Goal: Information Seeking & Learning: Learn about a topic

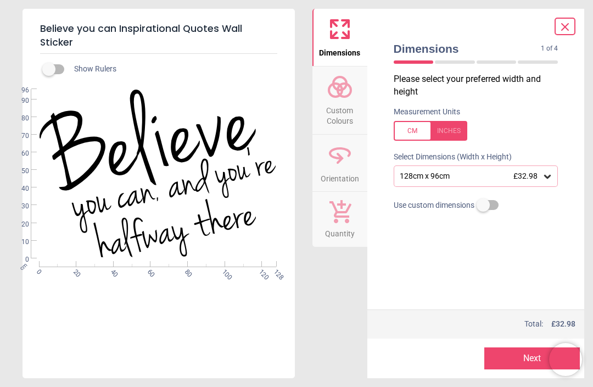
click at [544, 173] on icon at bounding box center [547, 176] width 11 height 11
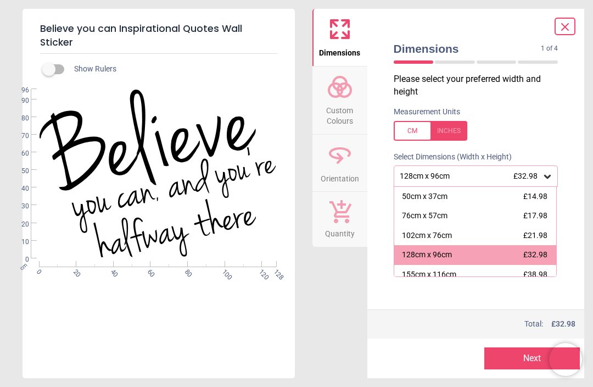
click at [444, 234] on div "102cm x 76cm" at bounding box center [427, 235] width 50 height 11
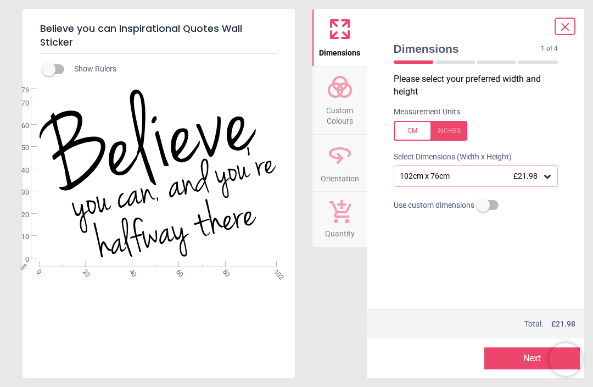
click at [537, 356] on button "Next" at bounding box center [533, 358] width 96 height 22
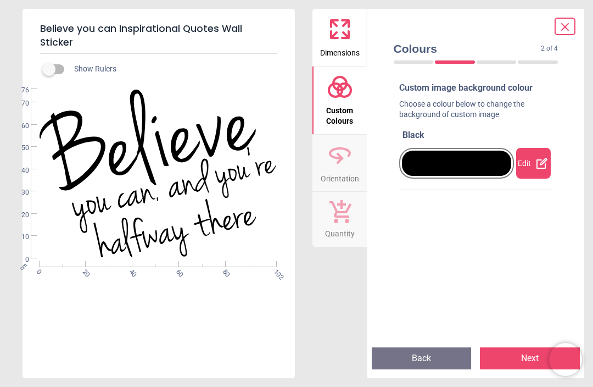
click at [480, 162] on div at bounding box center [457, 163] width 110 height 25
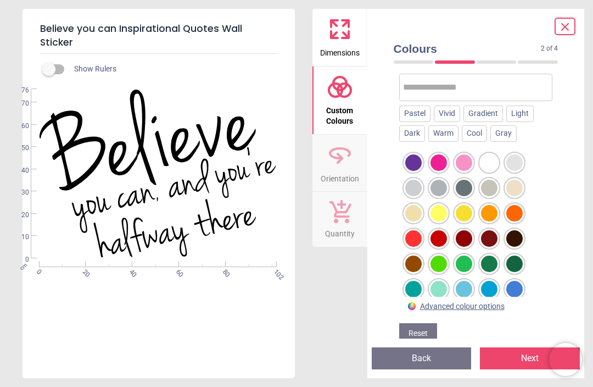
scroll to position [127, 0]
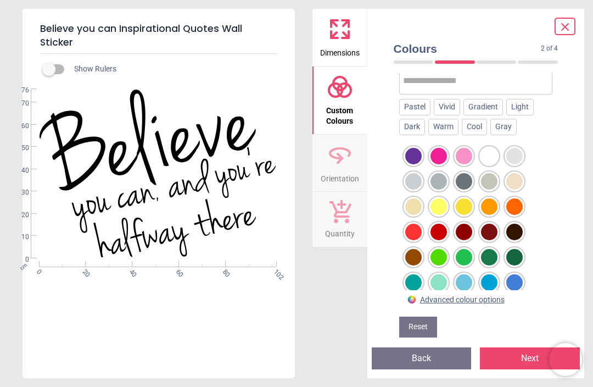
click at [533, 105] on div "Light" at bounding box center [520, 107] width 27 height 16
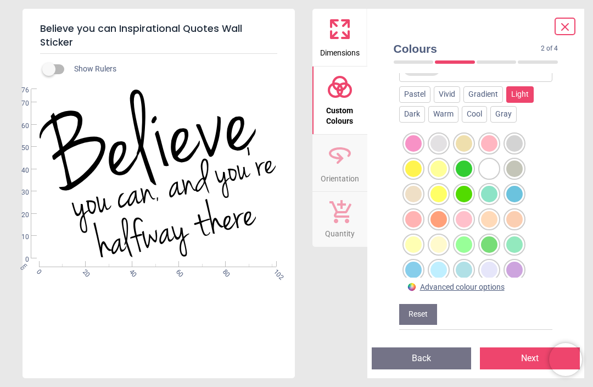
scroll to position [161, 0]
click at [521, 287] on div at bounding box center [515, 295] width 16 height 16
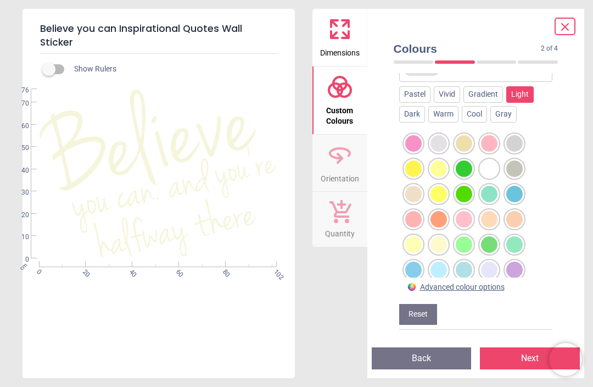
click at [515, 287] on div at bounding box center [515, 295] width 16 height 16
click at [470, 236] on div at bounding box center [464, 244] width 16 height 16
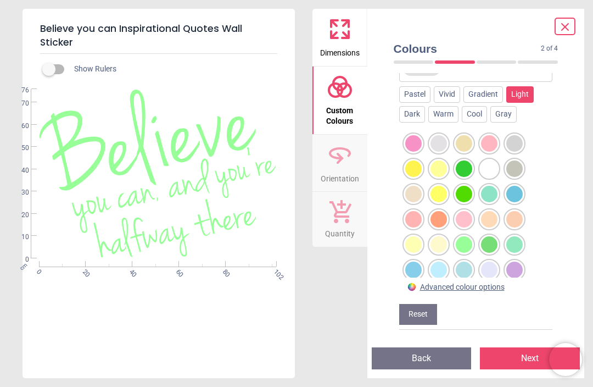
click at [465, 186] on div at bounding box center [464, 194] width 16 height 16
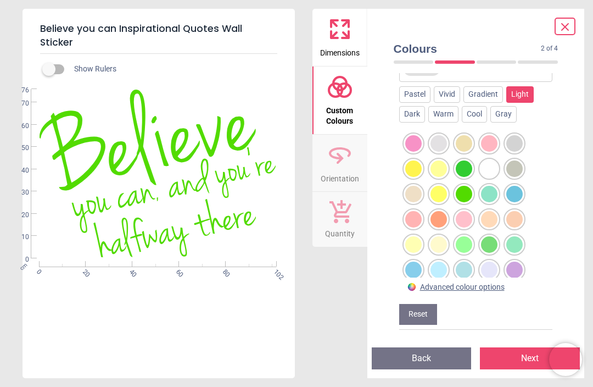
click at [464, 236] on div at bounding box center [464, 244] width 16 height 16
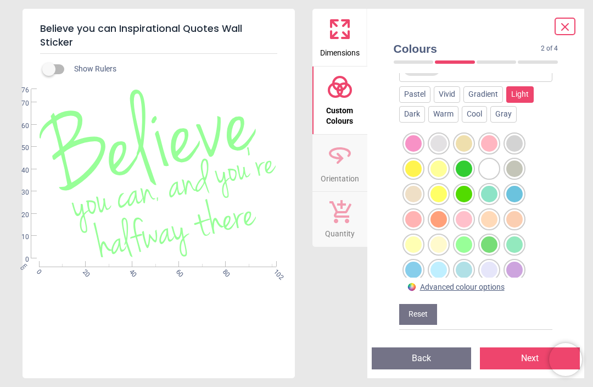
click at [514, 236] on div at bounding box center [515, 244] width 16 height 16
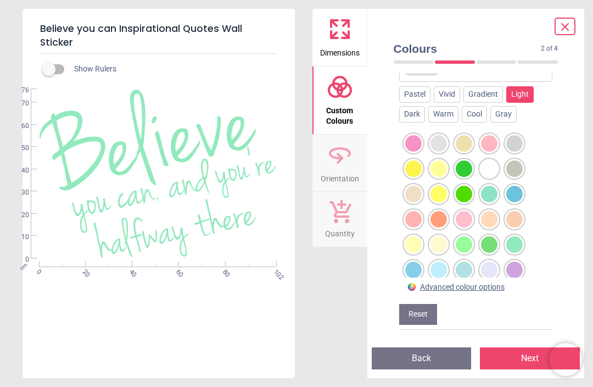
click at [494, 186] on div at bounding box center [489, 194] width 16 height 16
click at [515, 160] on div at bounding box center [515, 168] width 16 height 16
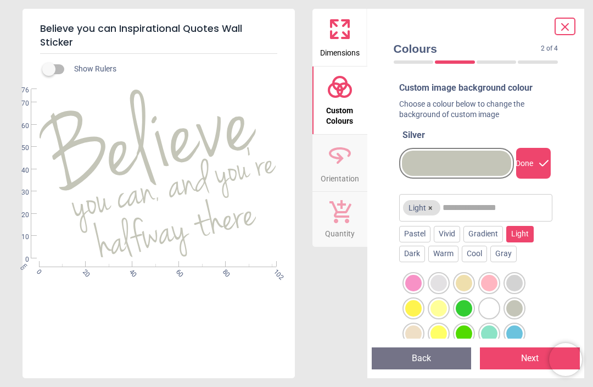
scroll to position [0, 0]
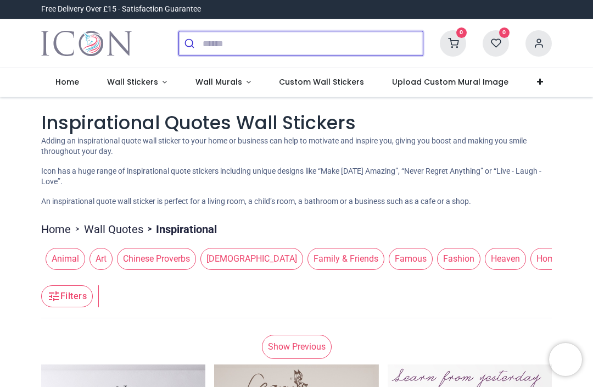
click at [214, 43] on input "search" at bounding box center [313, 43] width 220 height 24
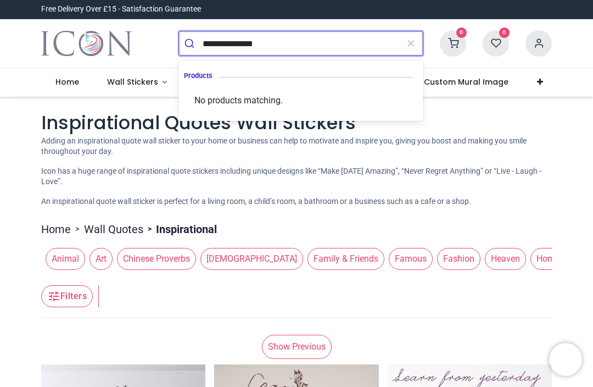
type input "**********"
click at [191, 43] on button "submit" at bounding box center [191, 43] width 24 height 24
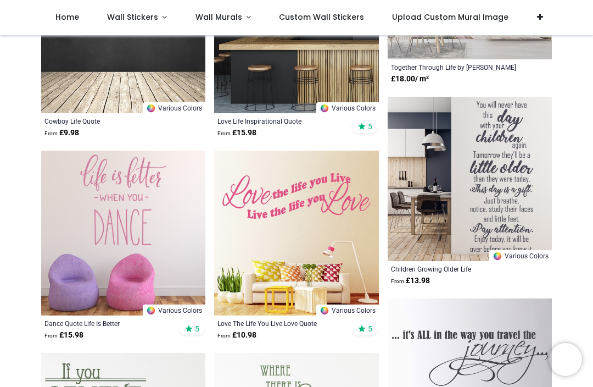
scroll to position [1480, 0]
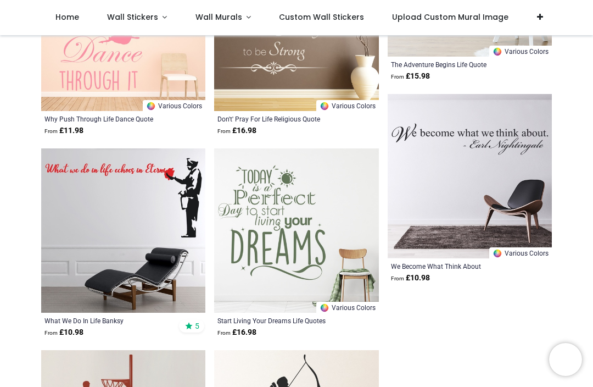
scroll to position [3398, 0]
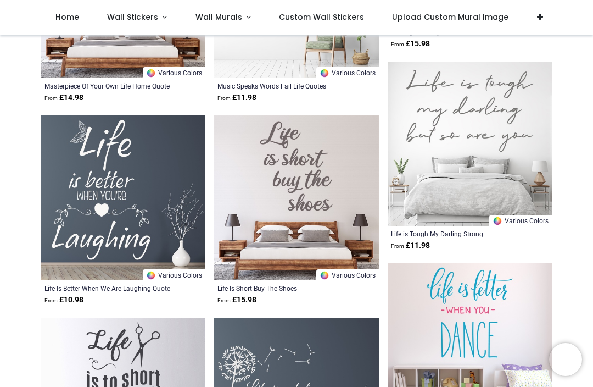
scroll to position [2069, 0]
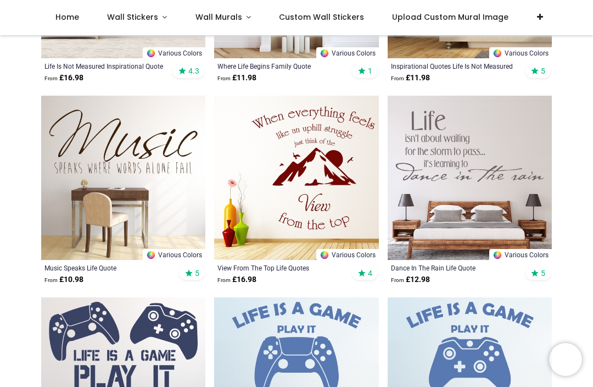
scroll to position [271, 0]
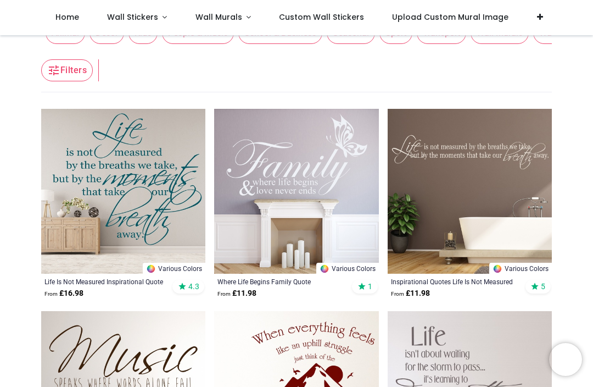
scroll to position [57, 0]
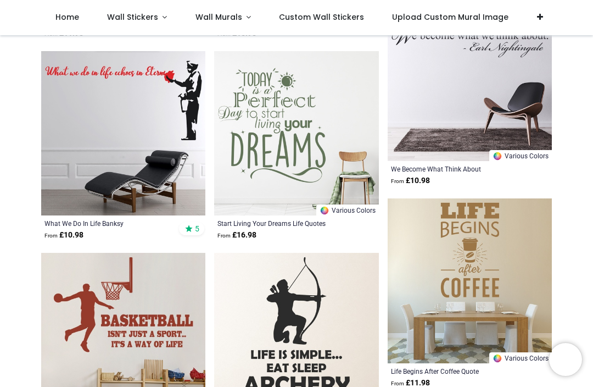
scroll to position [3493, 0]
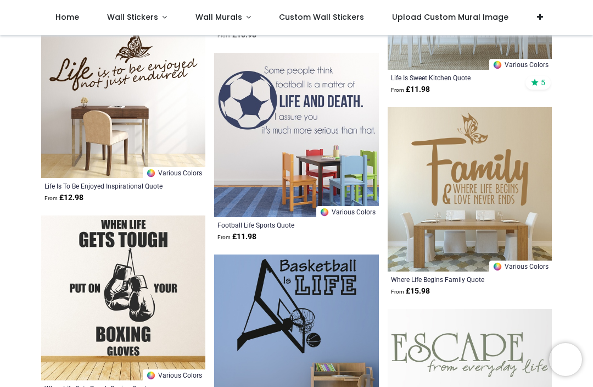
scroll to position [6558, 0]
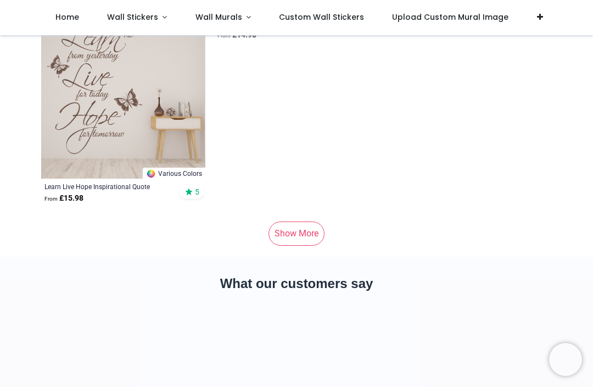
scroll to position [9397, 0]
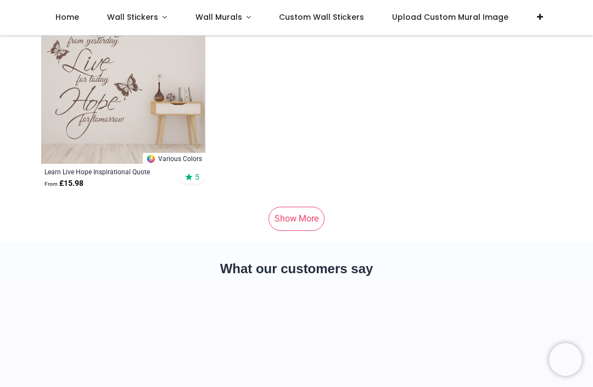
click at [299, 227] on link "Show More" at bounding box center [297, 219] width 56 height 24
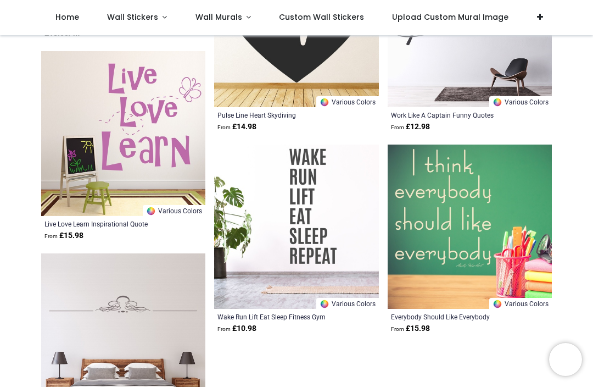
scroll to position [10907, 0]
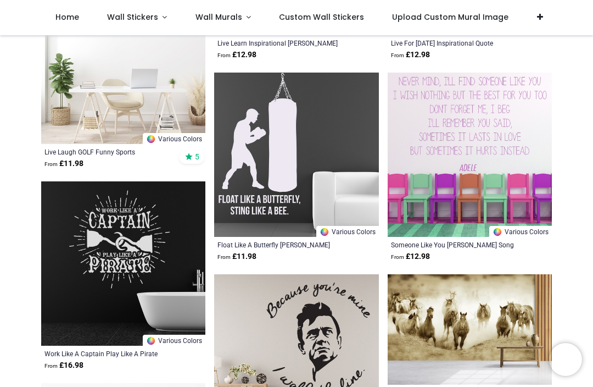
scroll to position [11580, 0]
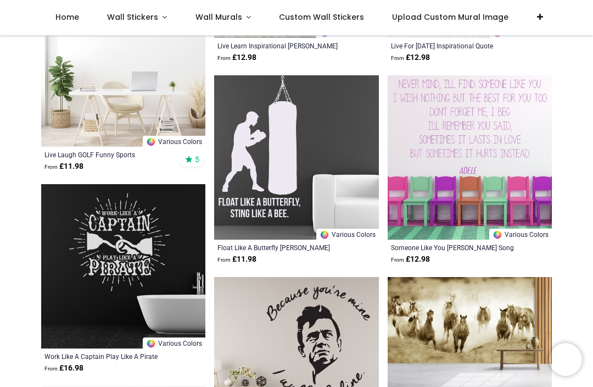
click at [147, 23] on link "Wall Stickers" at bounding box center [137, 17] width 88 height 35
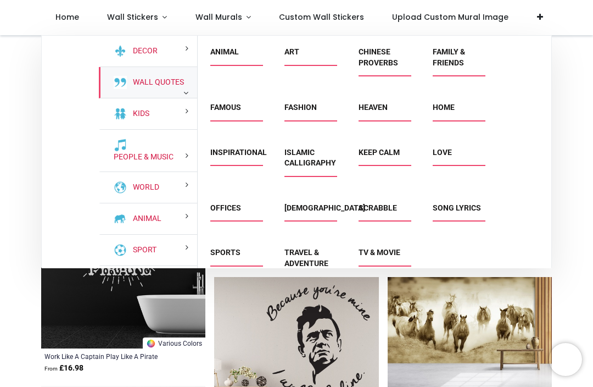
click at [143, 88] on link "Wall Quotes" at bounding box center [156, 82] width 55 height 11
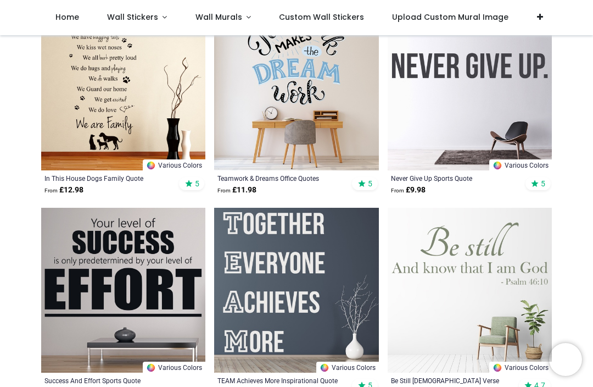
scroll to position [1675, 0]
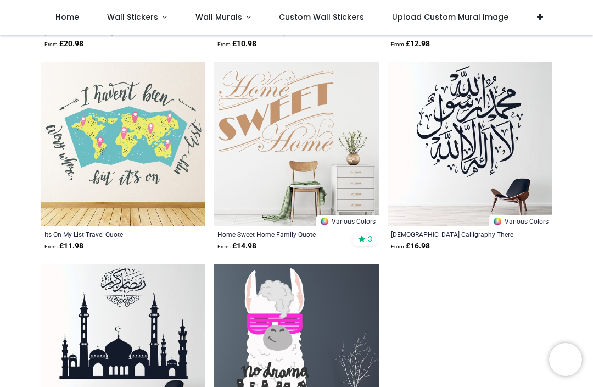
scroll to position [3644, 0]
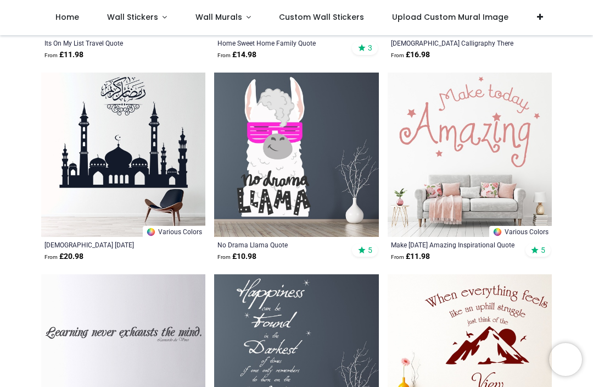
scroll to position [3823, 0]
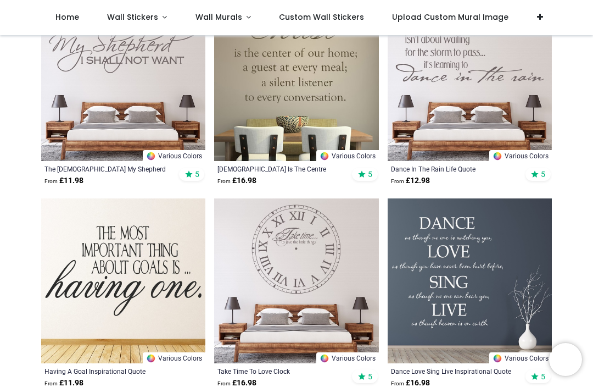
scroll to position [7332, 0]
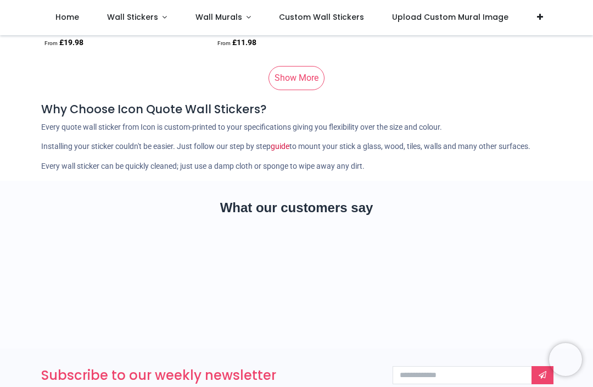
scroll to position [9541, 0]
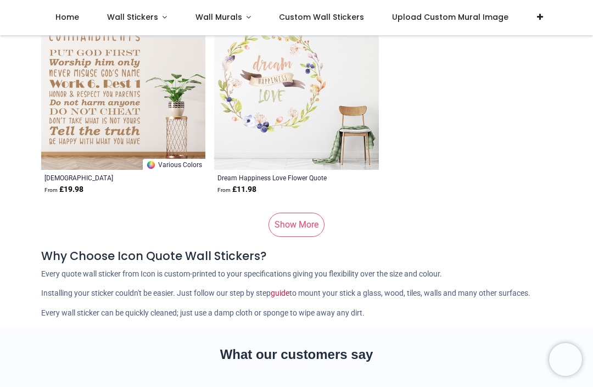
click at [303, 226] on link "Show More" at bounding box center [297, 225] width 56 height 24
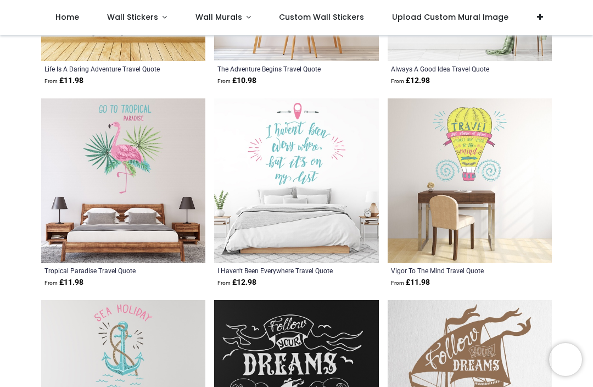
scroll to position [10663, 0]
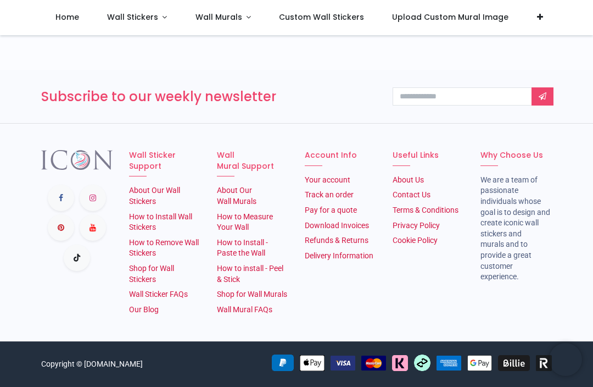
scroll to position [14904, 0]
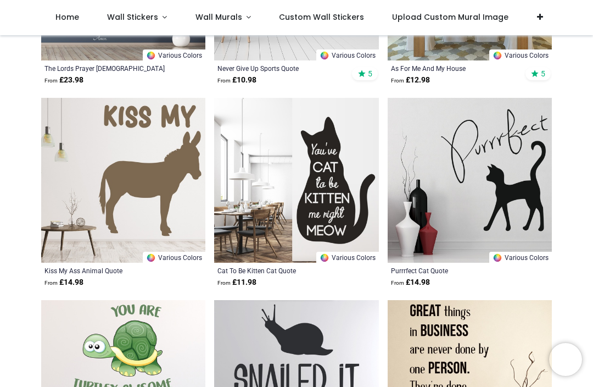
scroll to position [16513, 0]
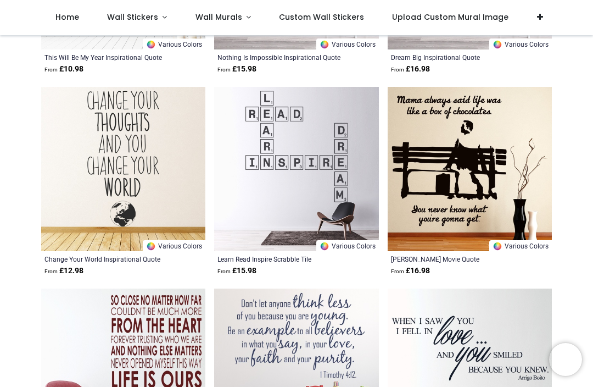
scroll to position [18138, 0]
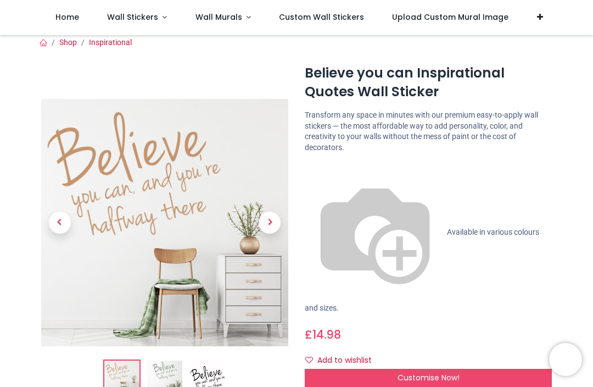
scroll to position [69, 0]
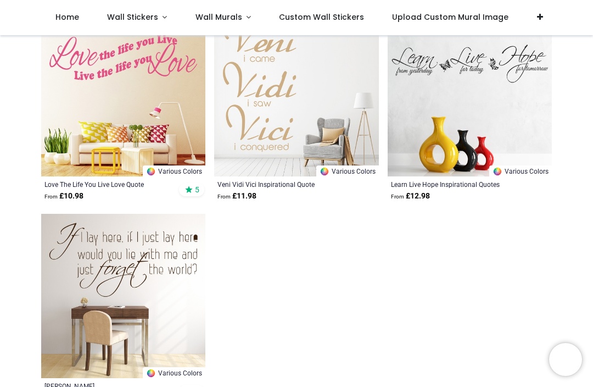
scroll to position [1907, 0]
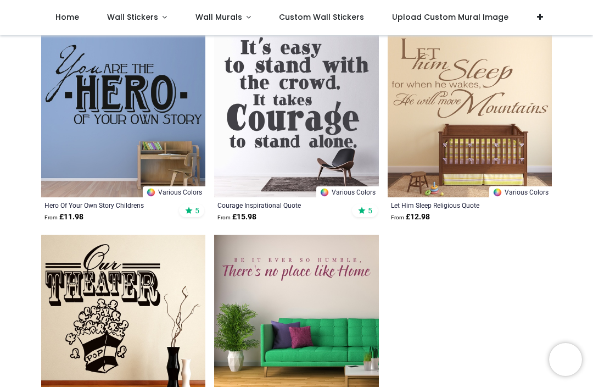
scroll to position [3694, 0]
